Goal: Find specific page/section: Locate a particular part of the current website

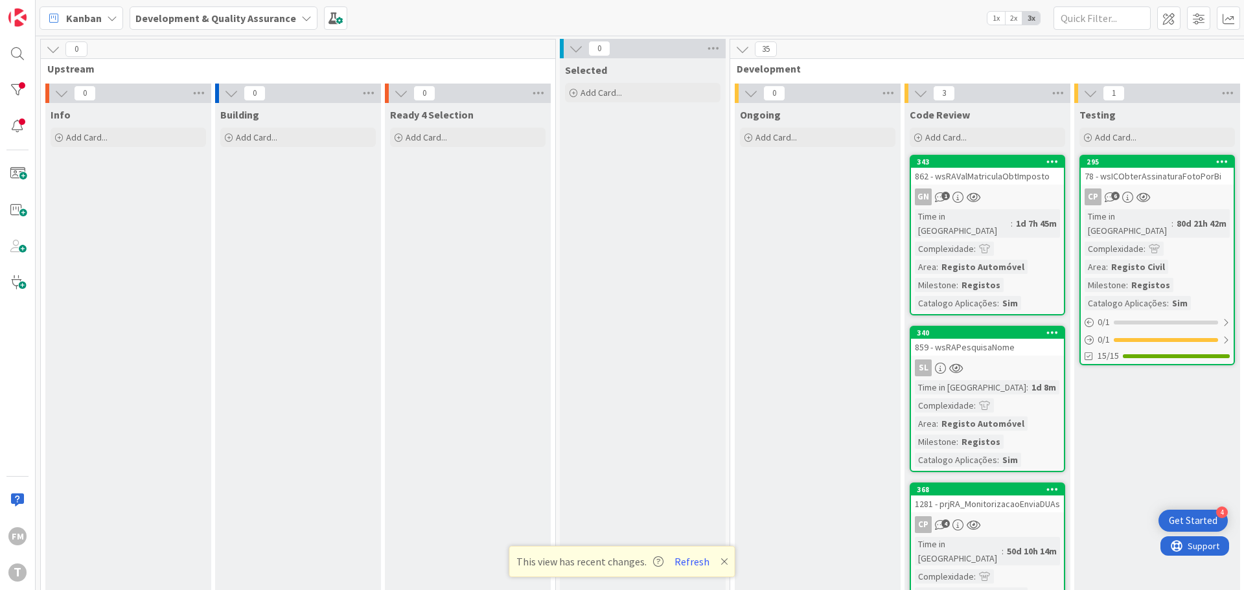
scroll to position [0, 254]
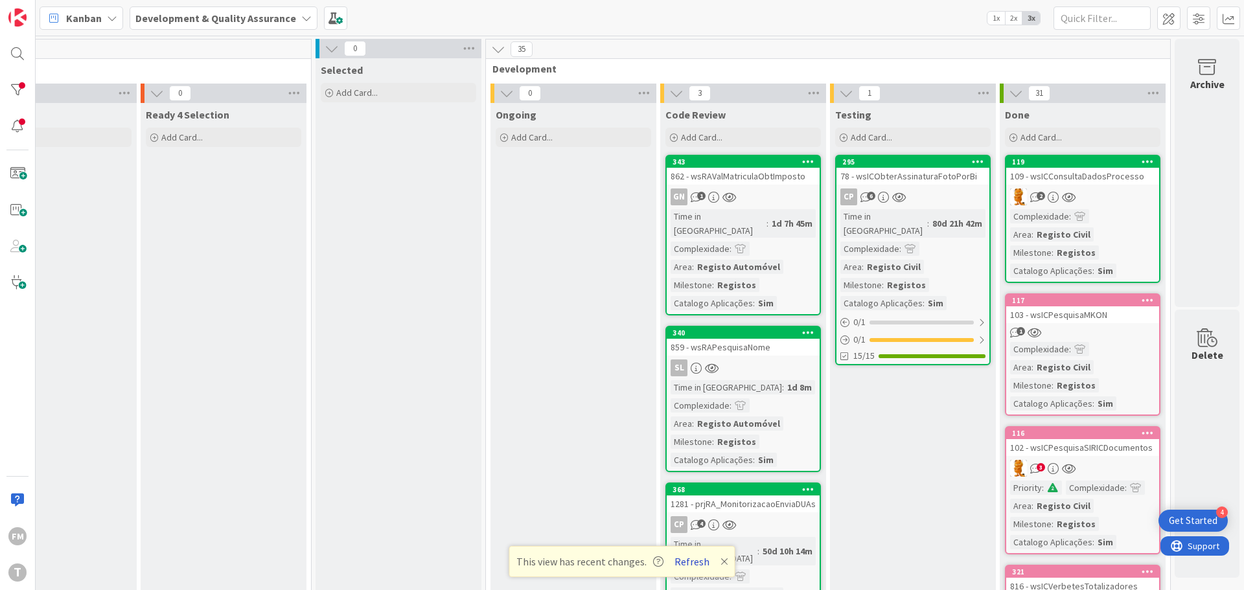
click at [681, 561] on button "Refresh" at bounding box center [692, 562] width 44 height 17
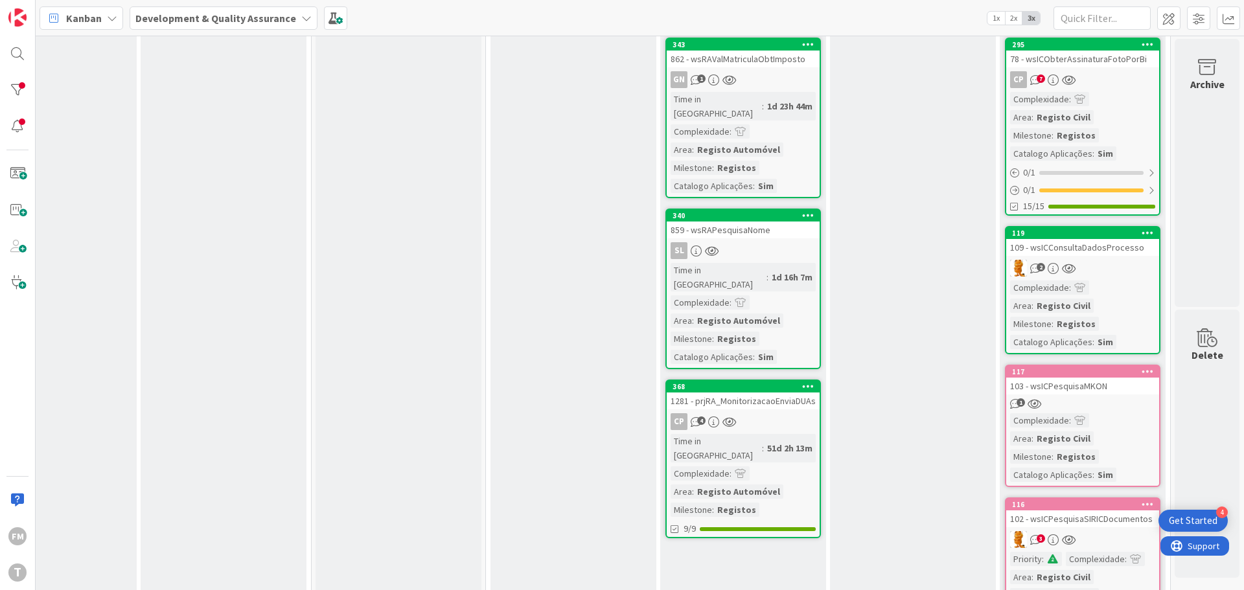
scroll to position [0, 254]
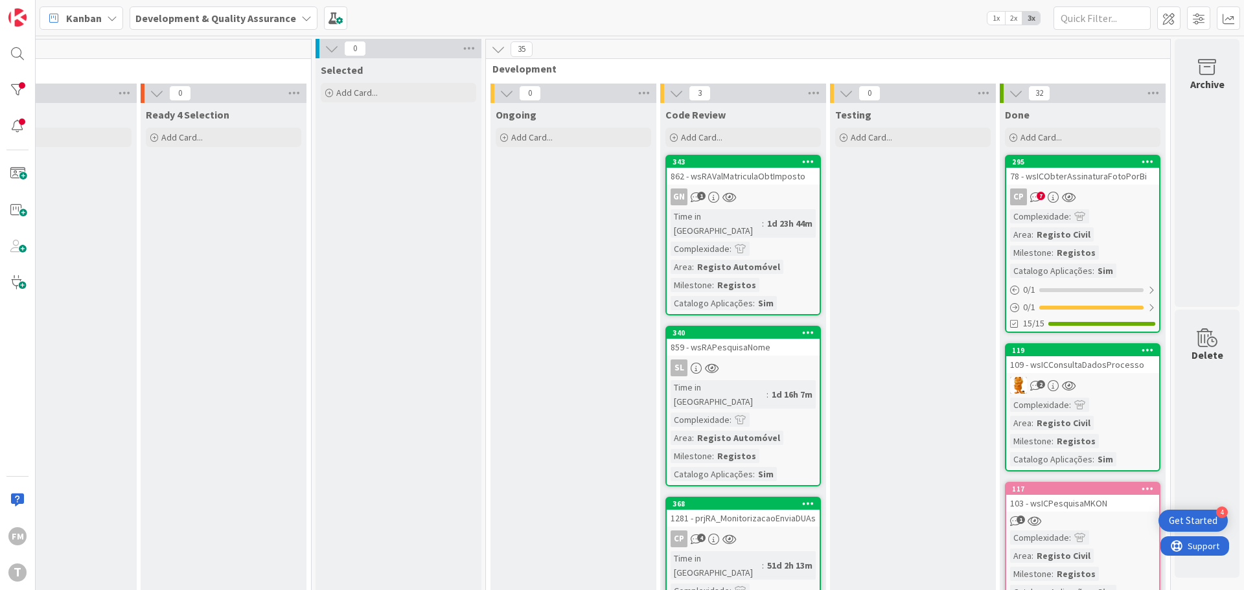
click at [771, 185] on link "343 862 - wsRAValMatriculaObtImposto GN 1 Time in [GEOGRAPHIC_DATA] : 1d 23h 44…" at bounding box center [744, 235] width 156 height 161
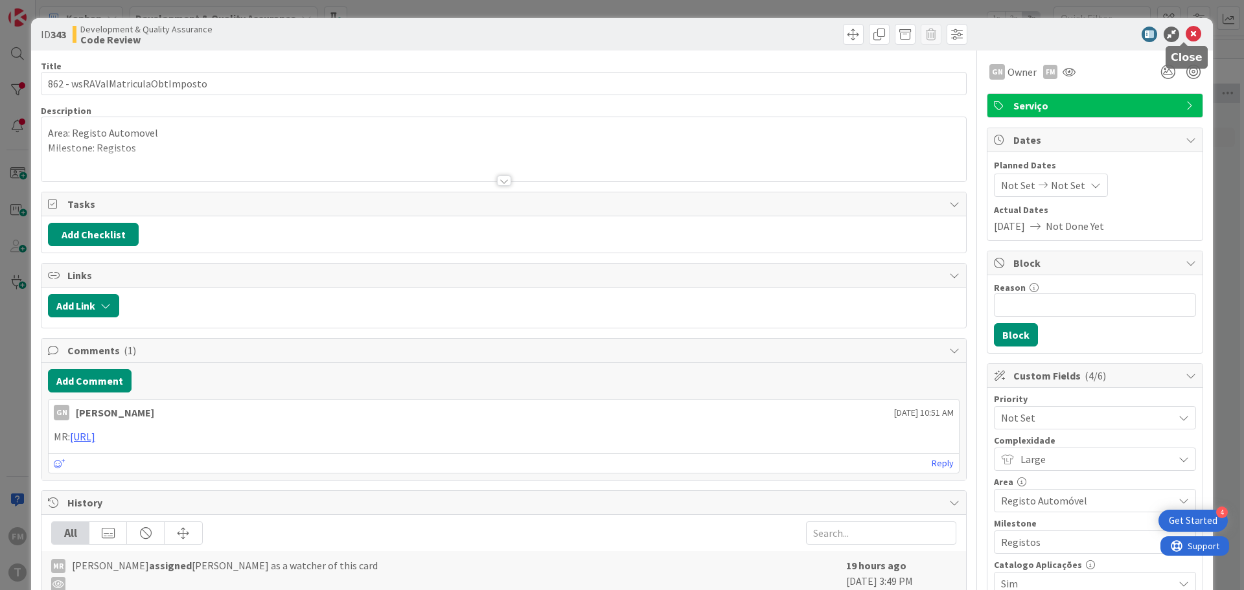
click at [1186, 36] on icon at bounding box center [1194, 35] width 16 height 16
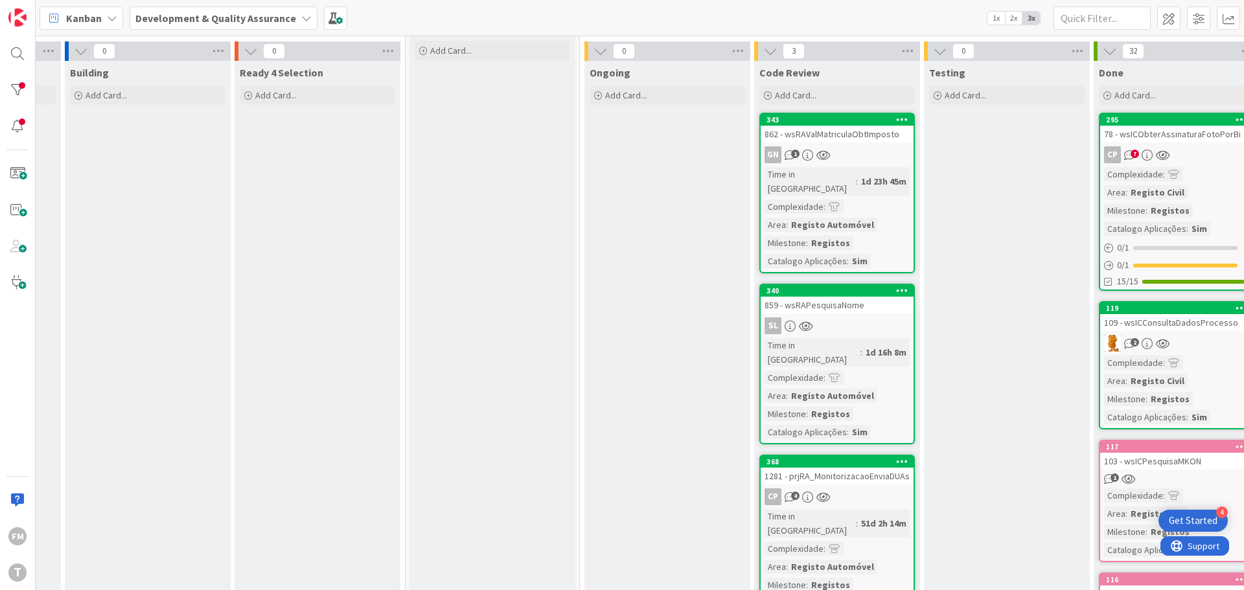
scroll to position [65, 150]
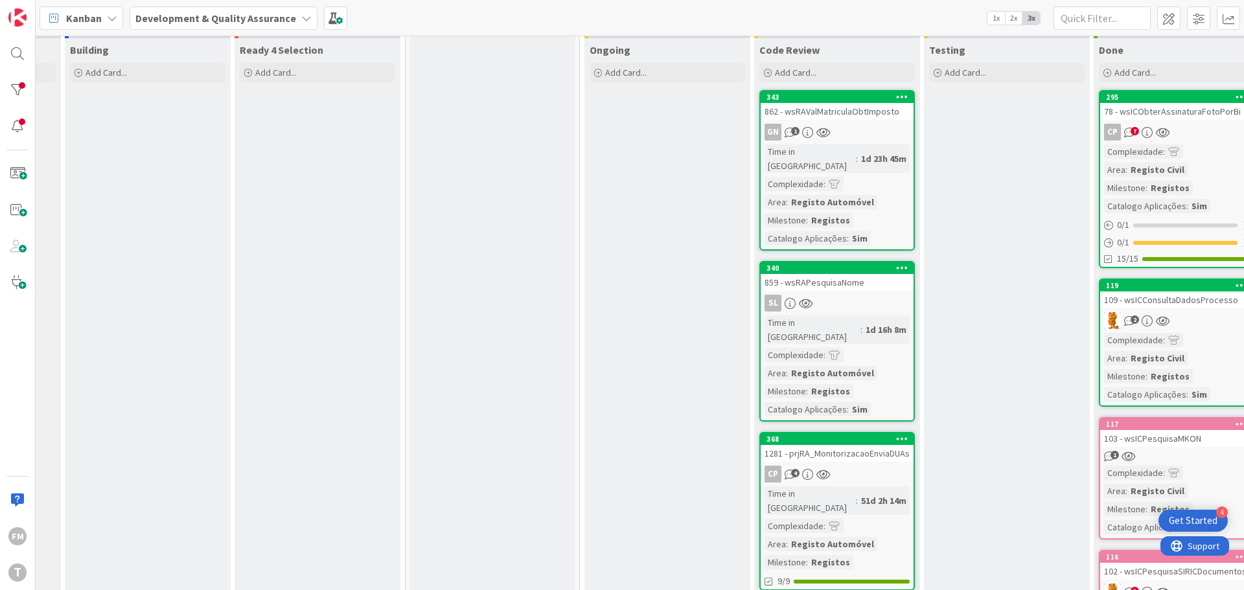
click at [868, 275] on div "859 - wsRAPesquisaNome" at bounding box center [837, 282] width 153 height 17
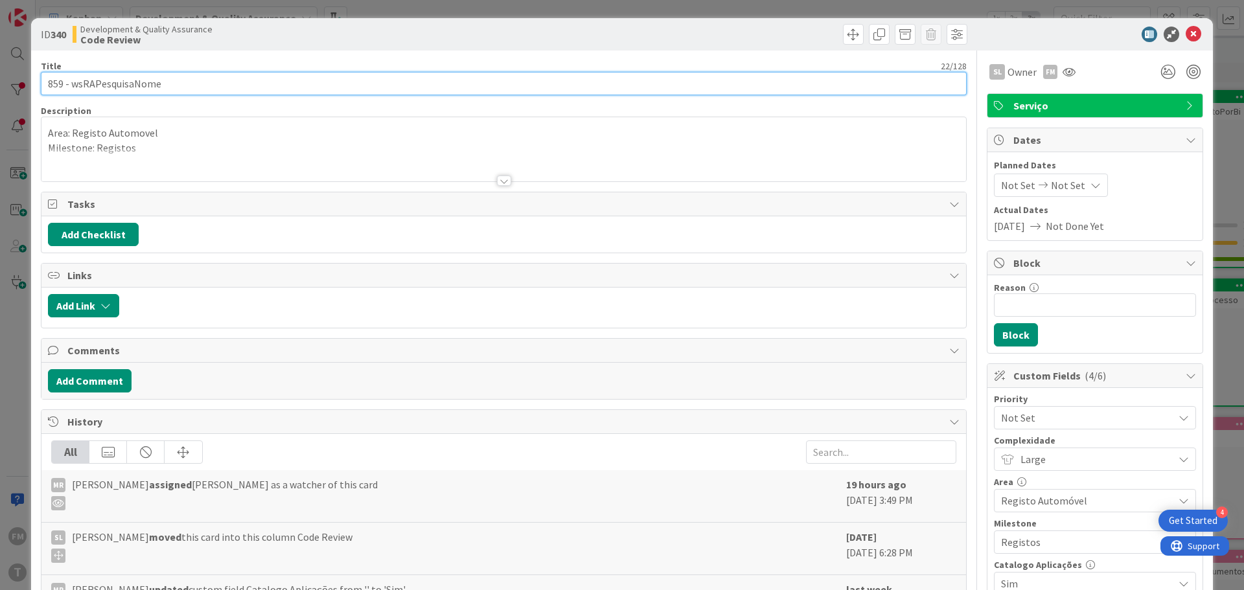
click at [142, 84] on input "859 - wsRAPesquisaNome" at bounding box center [504, 83] width 926 height 23
